Goal: Information Seeking & Learning: Learn about a topic

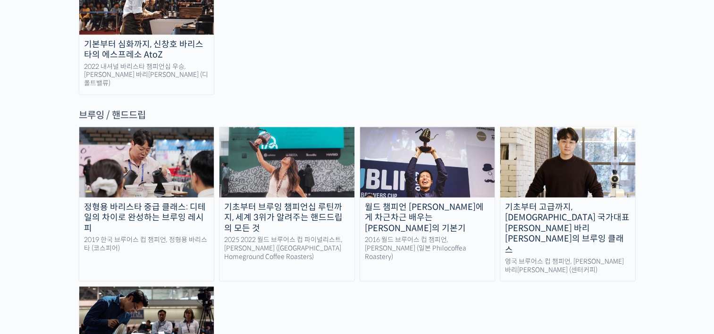
scroll to position [1535, 0]
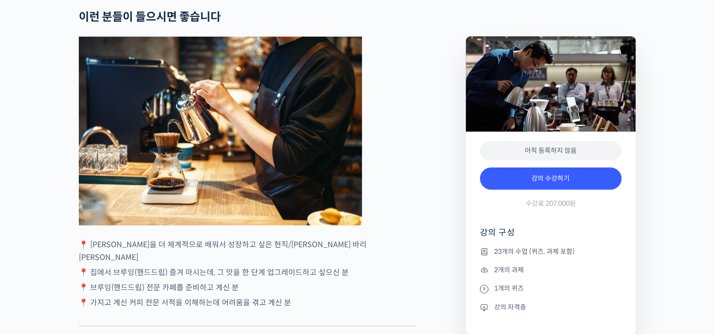
scroll to position [2322, 0]
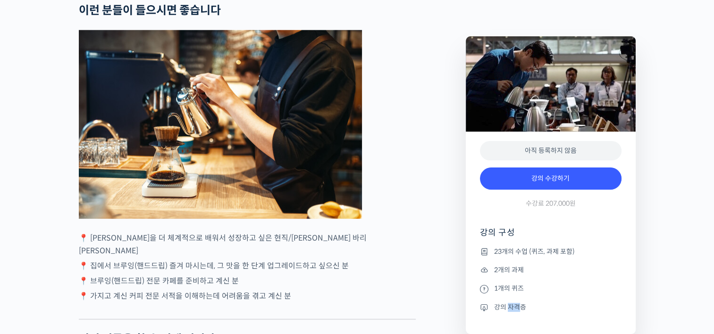
drag, startPoint x: 509, startPoint y: 306, endPoint x: 524, endPoint y: 309, distance: 15.4
click at [524, 309] on li "강의 자격증" at bounding box center [551, 307] width 142 height 11
click at [525, 309] on li "강의 자격증" at bounding box center [551, 307] width 142 height 11
drag, startPoint x: 540, startPoint y: 306, endPoint x: 555, endPoint y: 304, distance: 15.2
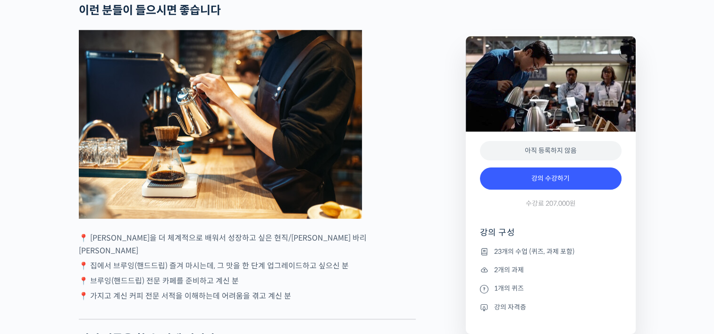
click at [555, 304] on li "강의 자격증" at bounding box center [551, 307] width 142 height 11
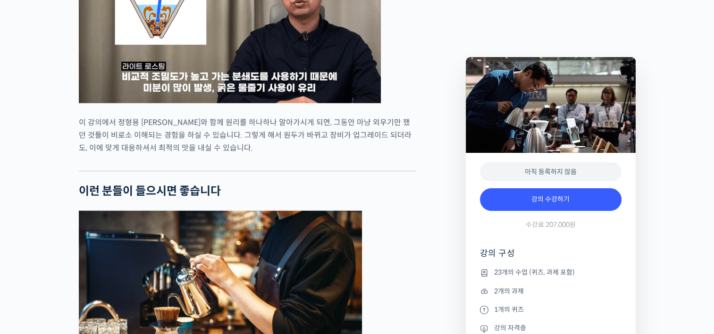
scroll to position [2127, 0]
